Goal: Information Seeking & Learning: Learn about a topic

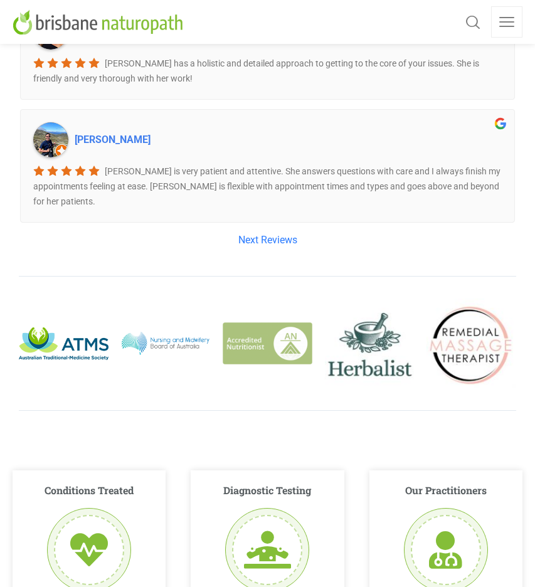
scroll to position [2314, 0]
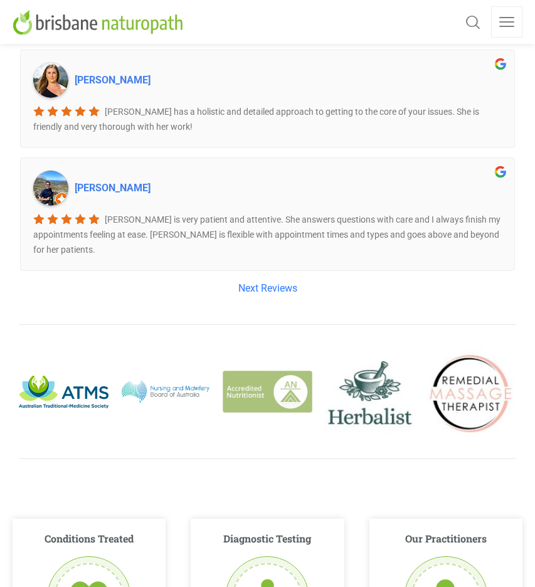
click at [266, 280] on link "Next Reviews" at bounding box center [268, 288] width 498 height 16
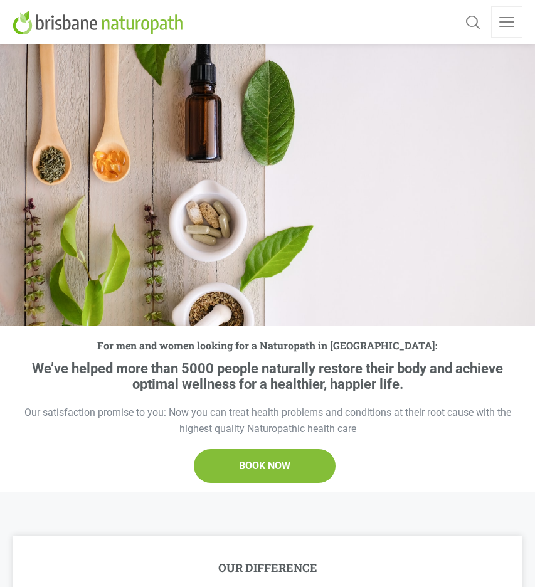
scroll to position [0, 0]
click at [508, 21] on link at bounding box center [506, 21] width 31 height 31
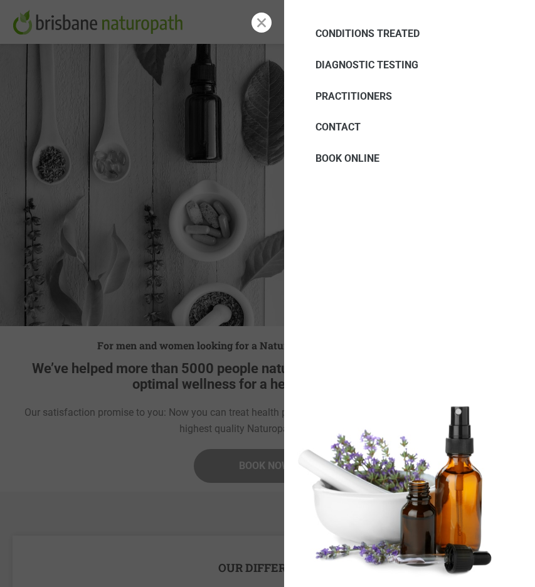
click at [351, 124] on span "CONTACT" at bounding box center [338, 127] width 45 height 12
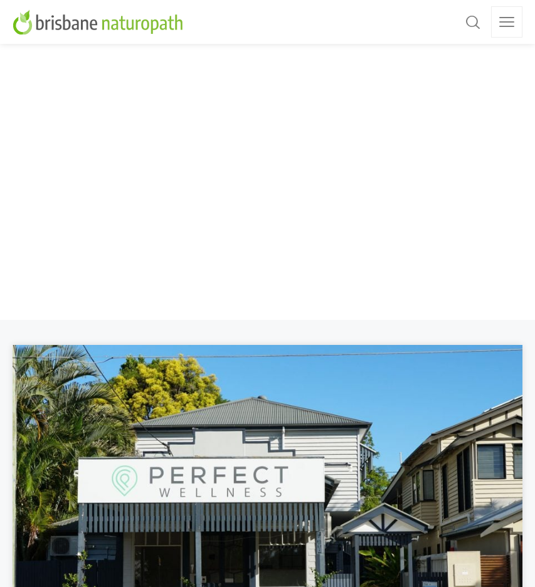
click at [503, 14] on link at bounding box center [506, 21] width 31 height 31
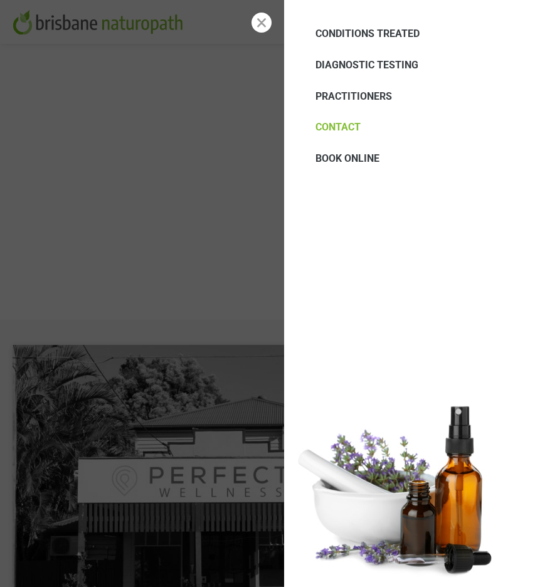
click at [365, 31] on span "CONDITIONS TREATED" at bounding box center [368, 34] width 104 height 12
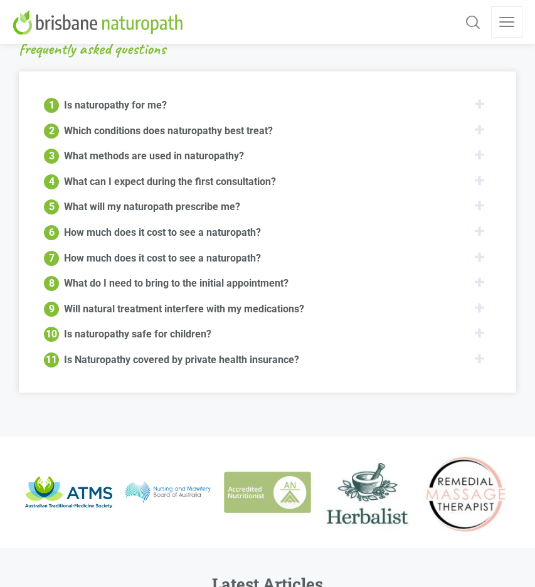
scroll to position [1607, 0]
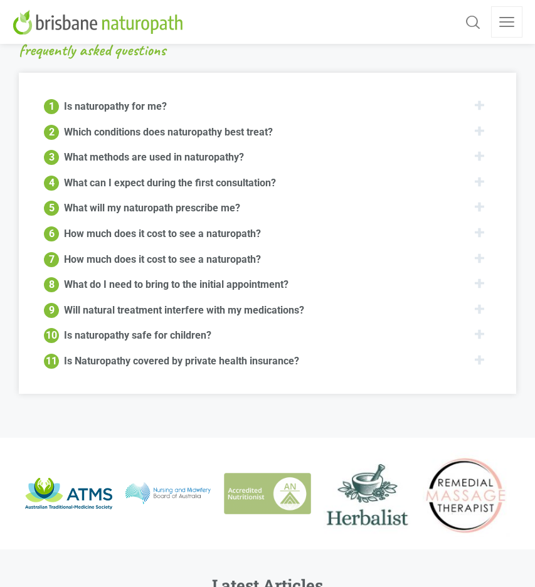
click at [226, 124] on div "Which conditions does naturopathy best treat?" at bounding box center [168, 131] width 209 height 15
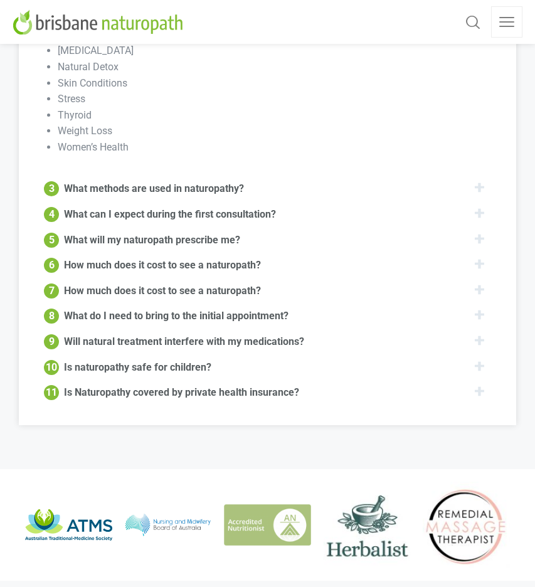
scroll to position [1934, 0]
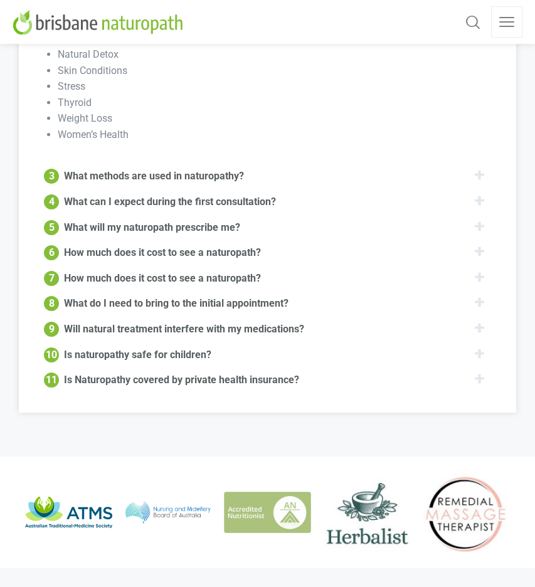
click at [242, 168] on div "What methods are used in naturopathy?" at bounding box center [154, 175] width 180 height 15
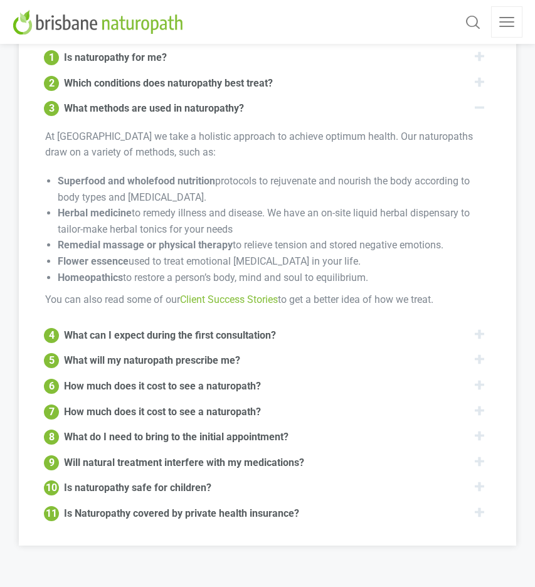
scroll to position [1656, 0]
click at [220, 378] on div "How much does it cost to see a naturopath?" at bounding box center [162, 385] width 197 height 15
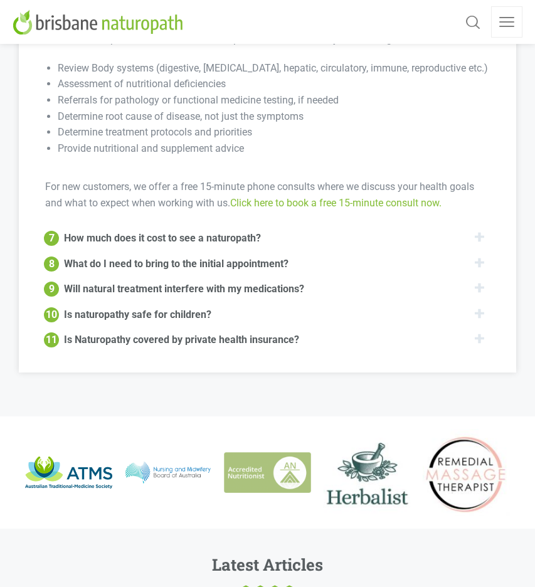
scroll to position [1863, 0]
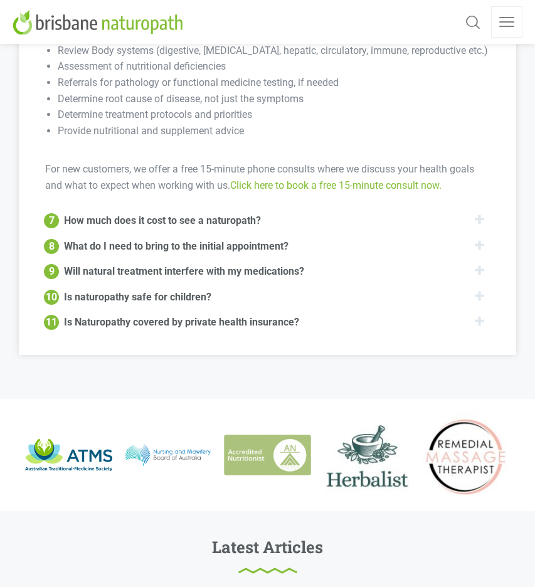
click at [208, 314] on div "Is Naturopathy covered by private health insurance?" at bounding box center [181, 321] width 235 height 15
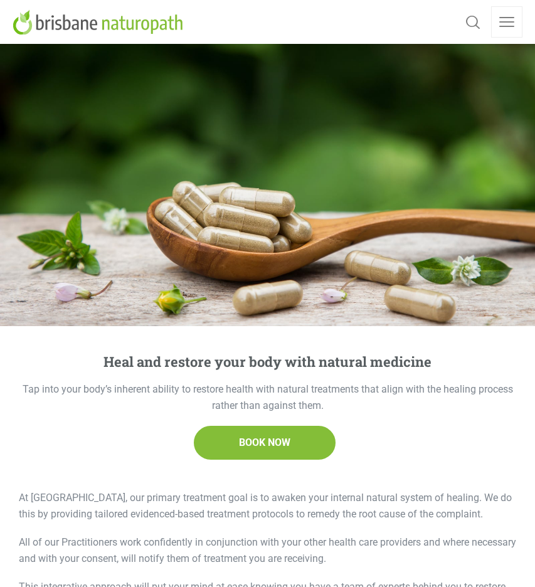
scroll to position [0, 0]
